Goal: Register for event/course

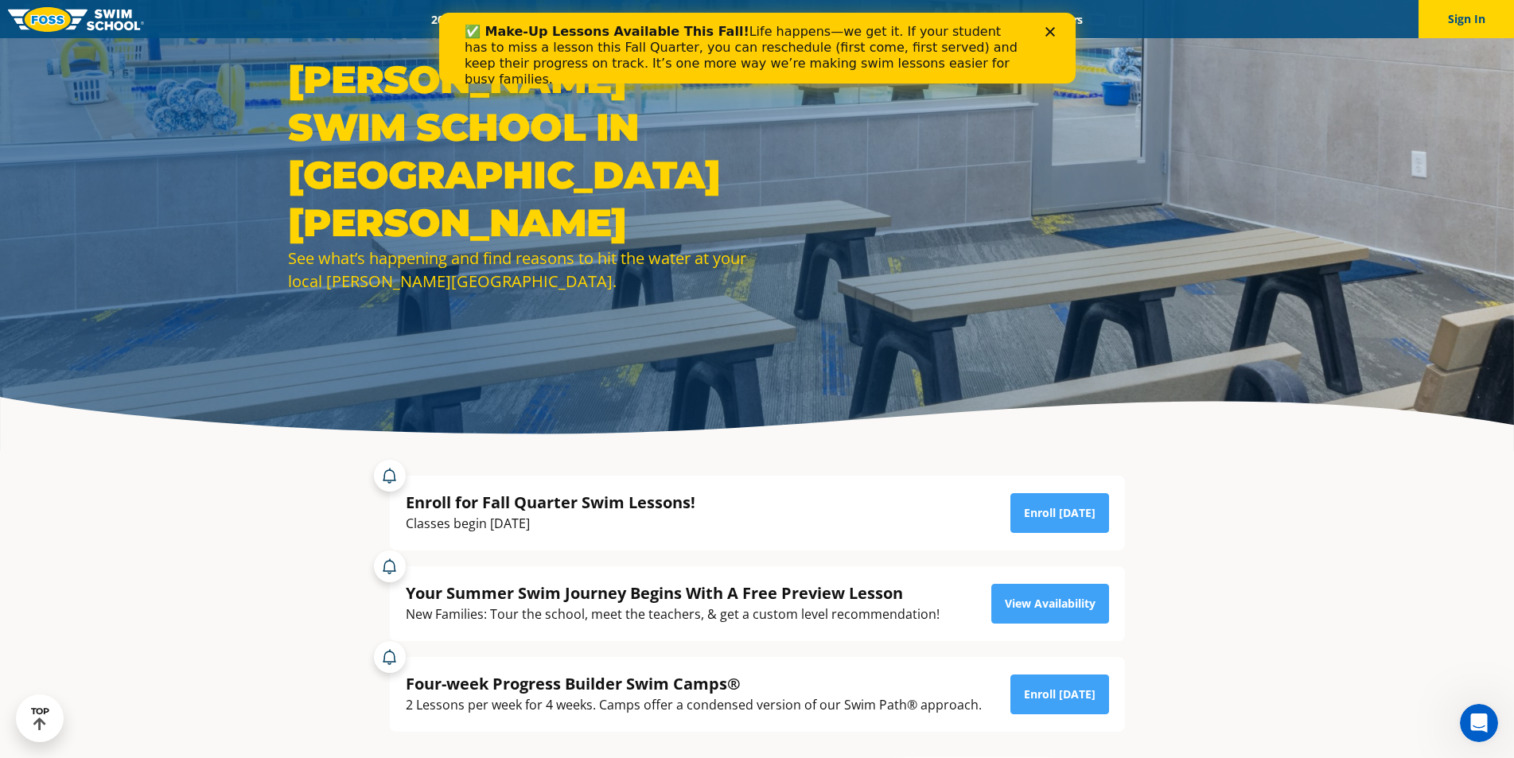
scroll to position [159, 0]
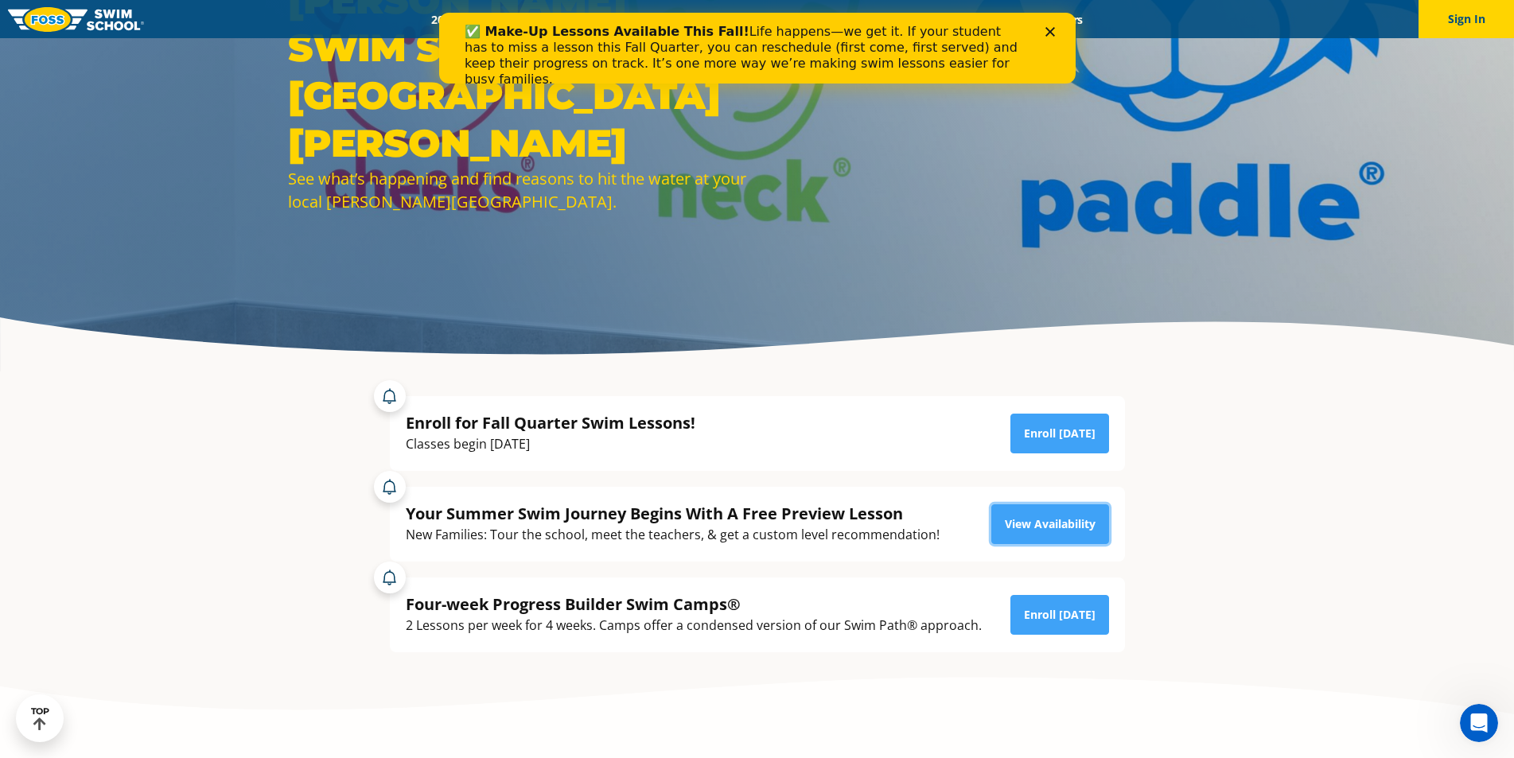
click at [1019, 523] on link "View Availability" at bounding box center [1050, 524] width 118 height 40
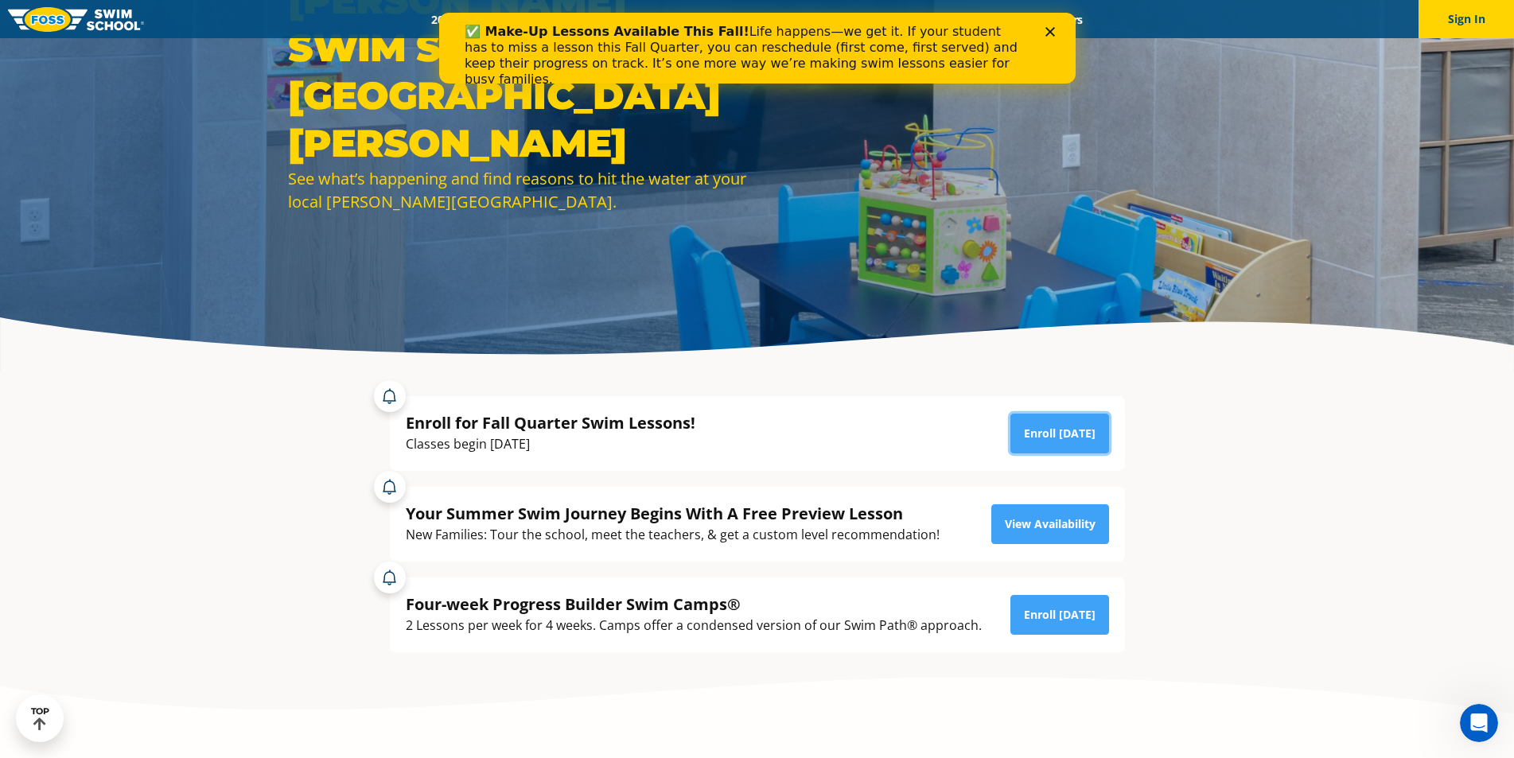
click at [1046, 428] on link "Enroll [DATE]" at bounding box center [1059, 434] width 99 height 40
